Goal: Task Accomplishment & Management: Complete application form

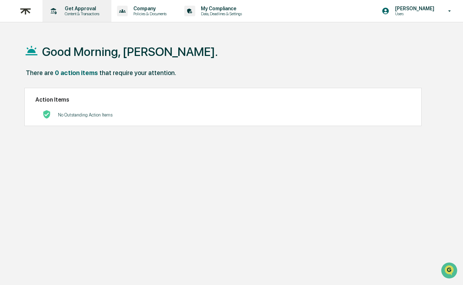
click at [80, 18] on div "Get Approval Content & Transactions" at bounding box center [76, 11] width 62 height 22
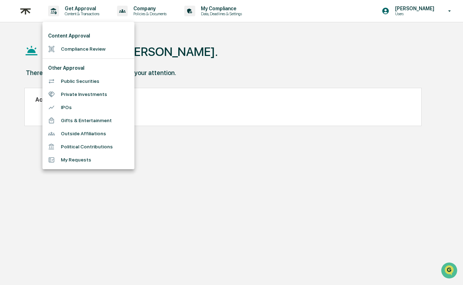
click at [242, 66] on div at bounding box center [231, 142] width 463 height 285
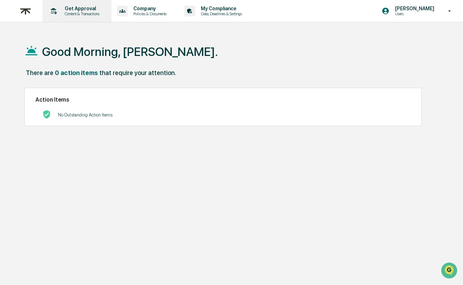
click at [93, 15] on p "Content & Transactions" at bounding box center [81, 13] width 44 height 5
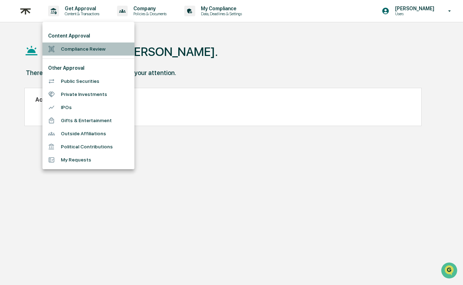
click at [91, 54] on li "Compliance Review" at bounding box center [88, 48] width 92 height 13
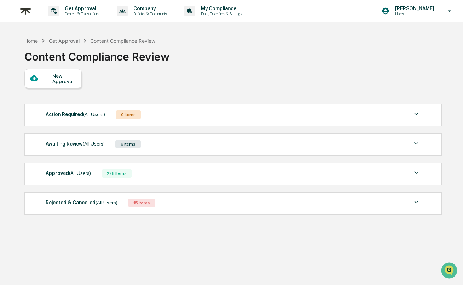
click at [393, 140] on div "Awaiting Review (All Users) 6 Items" at bounding box center [233, 144] width 375 height 10
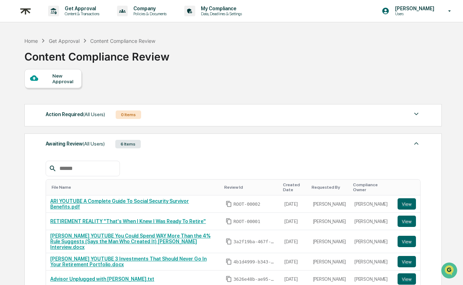
click at [393, 140] on div "Awaiting Review (All Users) 6 Items" at bounding box center [233, 144] width 375 height 10
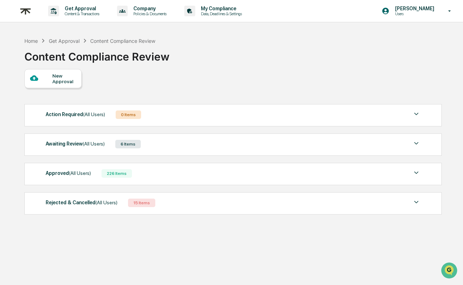
click at [179, 154] on div "Awaiting Review (All Users) 6 Items File Name Review Id Created Date Requested …" at bounding box center [232, 144] width 417 height 22
click at [174, 147] on div "Awaiting Review (All Users) 6 Items" at bounding box center [233, 144] width 375 height 10
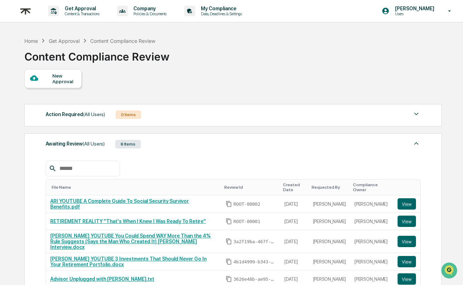
click at [174, 147] on div "Awaiting Review (All Users) 6 Items" at bounding box center [233, 144] width 375 height 10
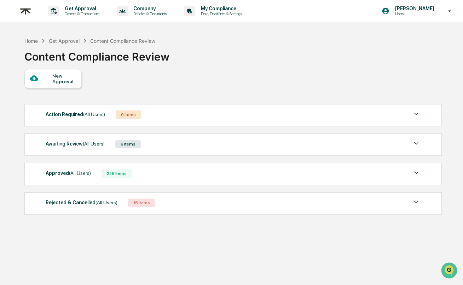
click at [69, 81] on div "New Approval" at bounding box center [64, 78] width 24 height 11
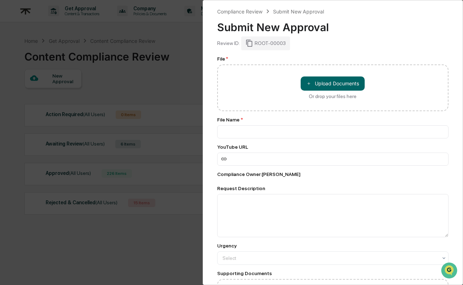
click at [323, 91] on div "＋ Upload Documents Or drop your files here" at bounding box center [333, 87] width 64 height 23
click at [0, 0] on input "＋ Upload Documents Or drop your files here" at bounding box center [0, 0] width 0 height 0
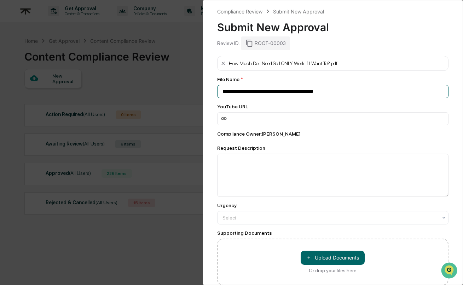
click at [221, 90] on input "**********" at bounding box center [333, 91] width 232 height 13
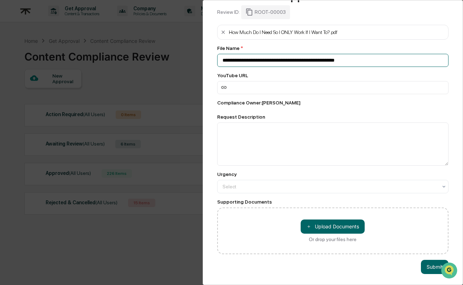
scroll to position [32, 0]
type input "**********"
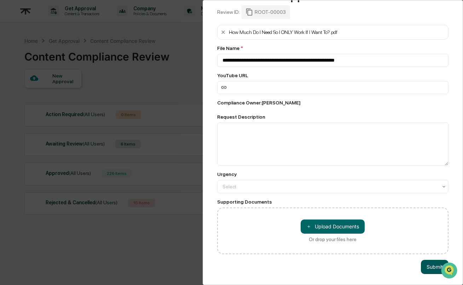
click at [432, 268] on button "Submit" at bounding box center [435, 267] width 28 height 14
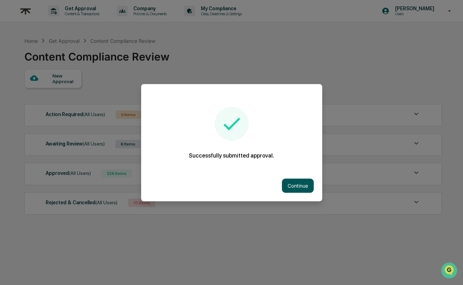
click at [299, 185] on button "Continue" at bounding box center [298, 185] width 32 height 14
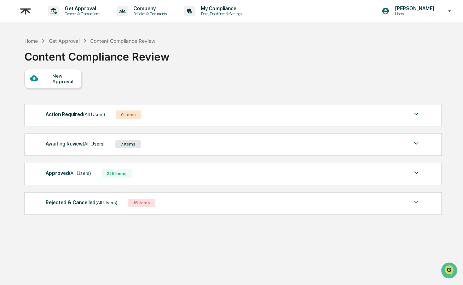
click at [194, 148] on div "Awaiting Review (All Users) 7 Items" at bounding box center [233, 144] width 375 height 10
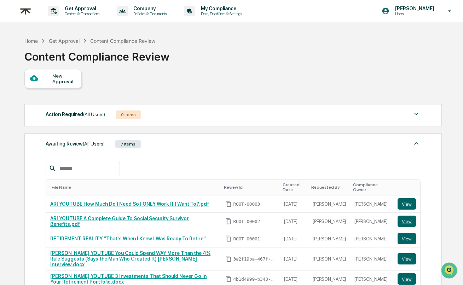
scroll to position [0, 0]
